Goal: Transaction & Acquisition: Subscribe to service/newsletter

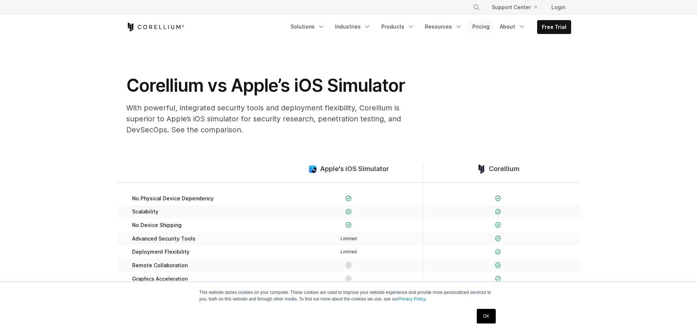
click at [487, 30] on link "Pricing" at bounding box center [481, 26] width 26 height 13
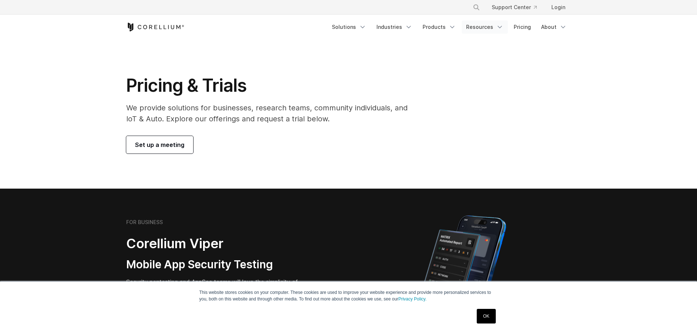
click at [499, 28] on icon "Navigation Menu" at bounding box center [499, 26] width 7 height 7
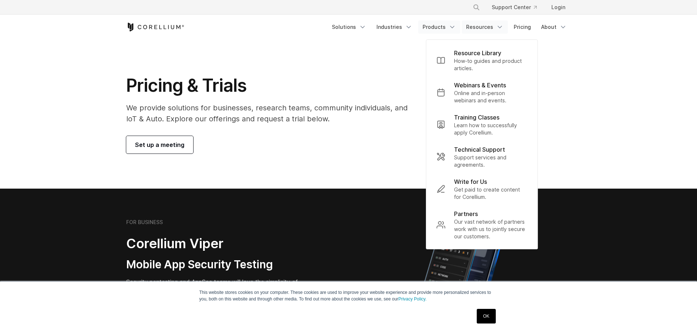
click at [445, 27] on link "Products" at bounding box center [439, 26] width 42 height 13
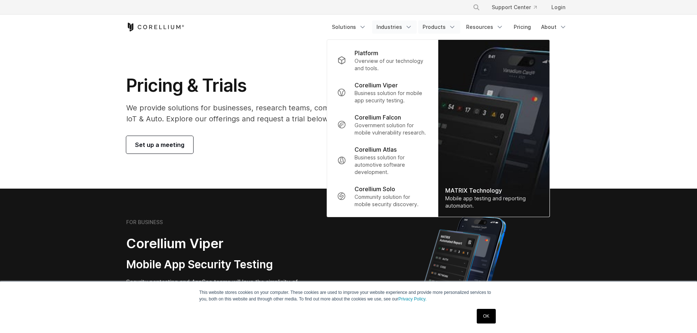
click at [410, 26] on icon "Navigation Menu" at bounding box center [408, 26] width 7 height 7
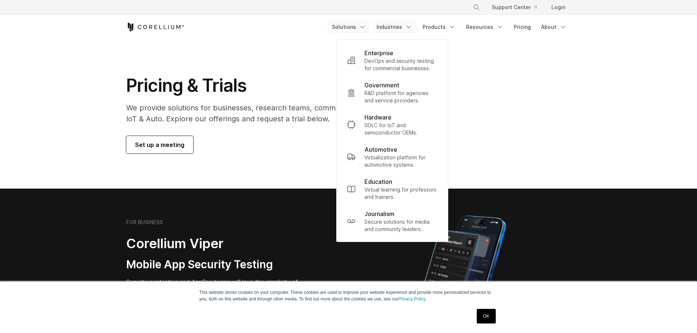
click at [371, 27] on link "Solutions" at bounding box center [348, 26] width 43 height 13
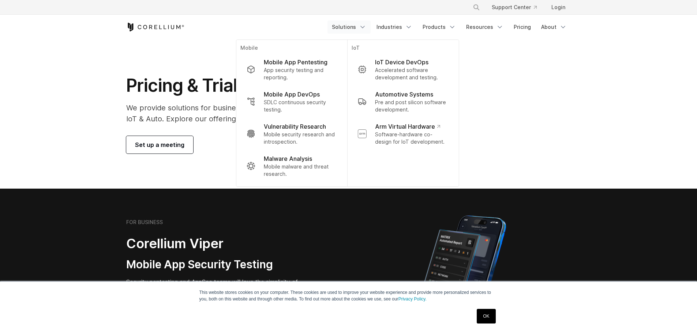
click at [530, 96] on div "Pricing & Trials We provide solutions for businesses, research teams, community…" at bounding box center [349, 114] width 460 height 79
